Goal: Register for event/course

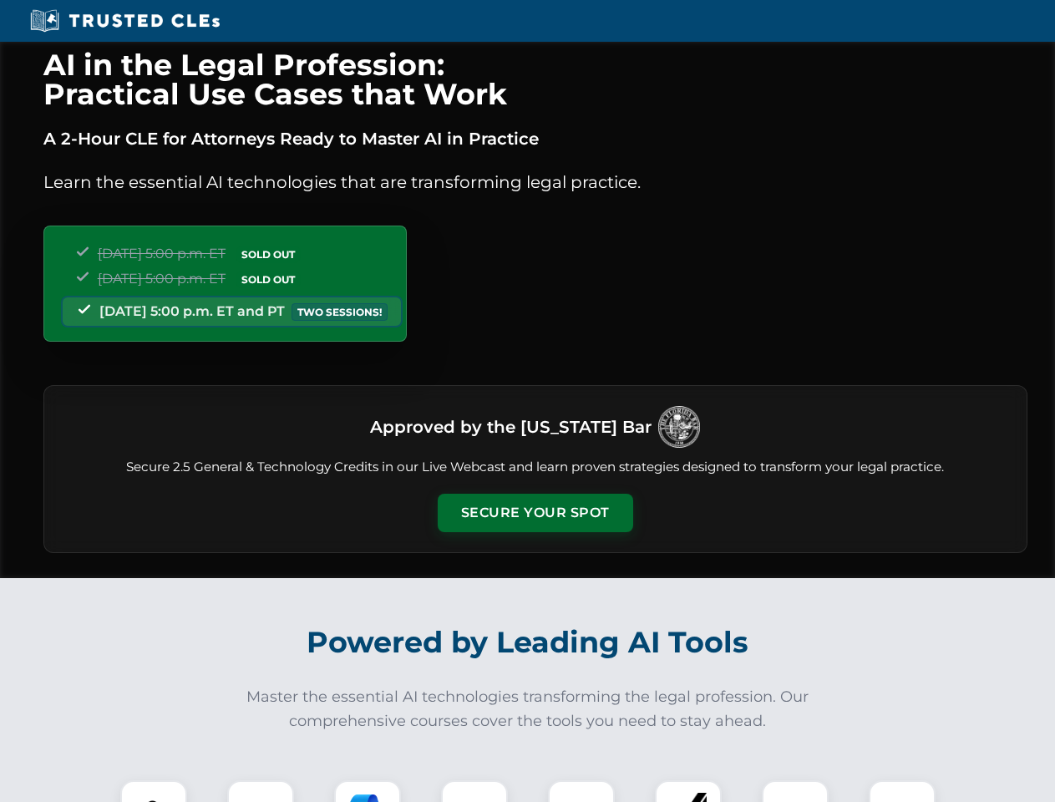
click at [535, 513] on button "Secure Your Spot" at bounding box center [535, 513] width 195 height 38
click at [154, 791] on img at bounding box center [153, 813] width 48 height 48
